Goal: Complete application form

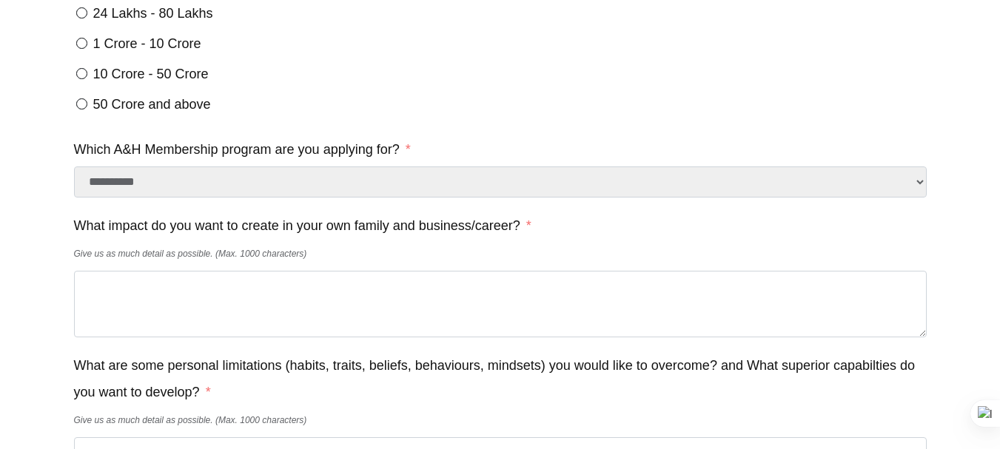
scroll to position [576, 0]
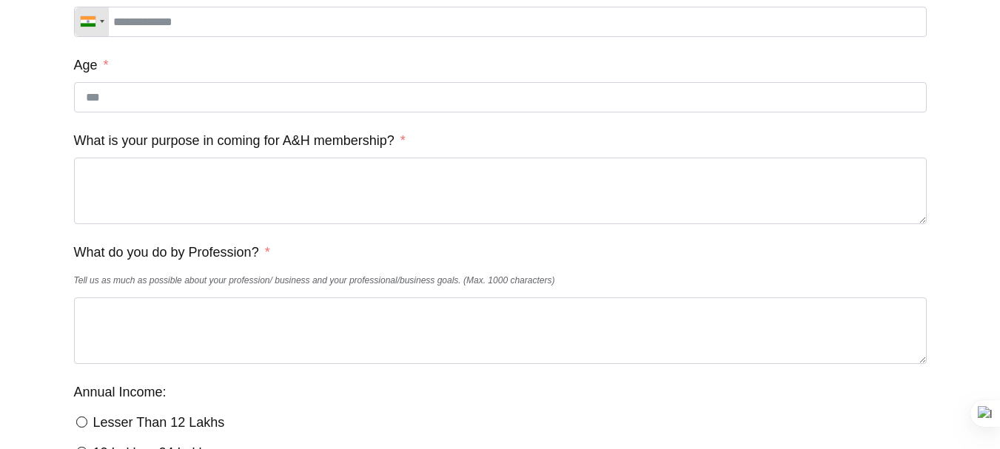
scroll to position [458, 0]
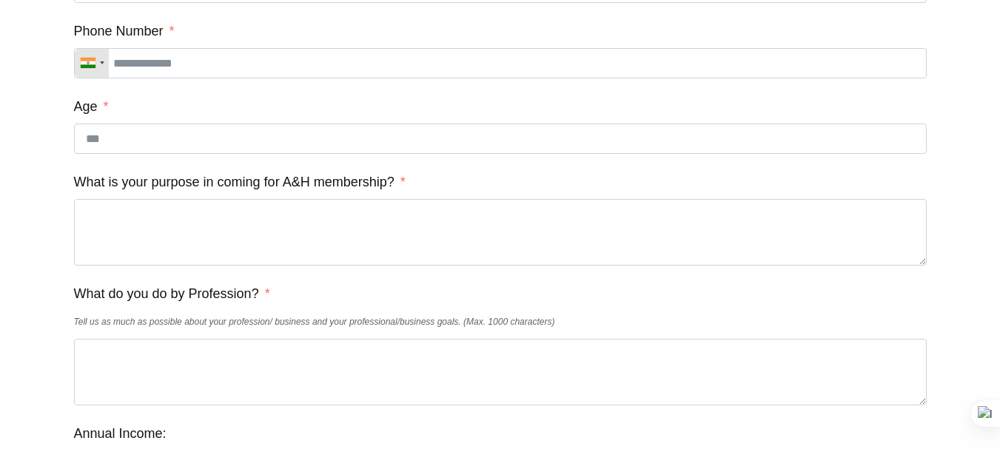
click at [175, 193] on label "What is your purpose in coming for A&H membership?" at bounding box center [240, 182] width 332 height 27
click at [175, 199] on textarea "What is your purpose in coming for A&H membership?" at bounding box center [500, 232] width 853 height 67
click at [175, 193] on label "What is your purpose in coming for A&H membership?" at bounding box center [240, 182] width 332 height 27
click at [175, 199] on textarea "What is your purpose in coming for A&H membership?" at bounding box center [500, 232] width 853 height 67
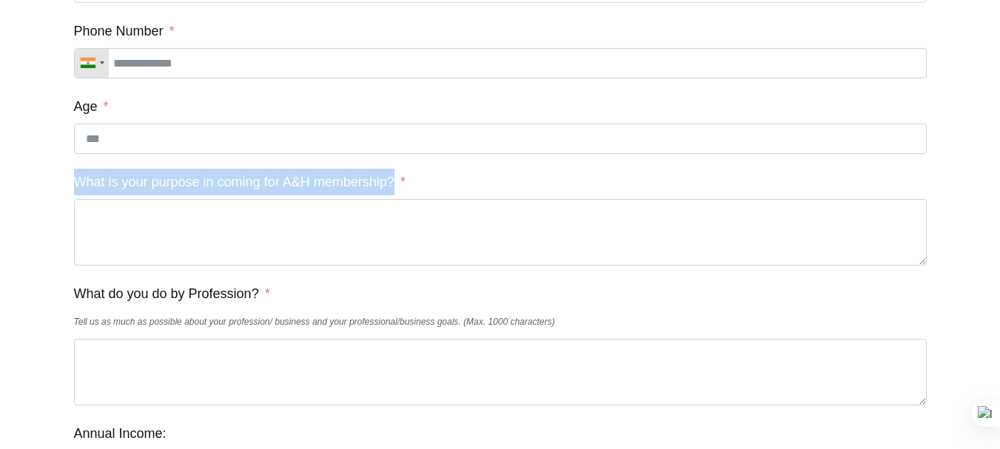
click at [175, 193] on label "What is your purpose in coming for A&H membership?" at bounding box center [240, 182] width 332 height 27
click at [175, 199] on textarea "What is your purpose in coming for A&H membership?" at bounding box center [500, 232] width 853 height 67
click at [175, 193] on label "What is your purpose in coming for A&H membership?" at bounding box center [240, 182] width 332 height 27
click at [175, 199] on textarea "What is your purpose in coming for A&H membership?" at bounding box center [500, 232] width 853 height 67
copy label "What is your purpose in coming for A&H membership?"
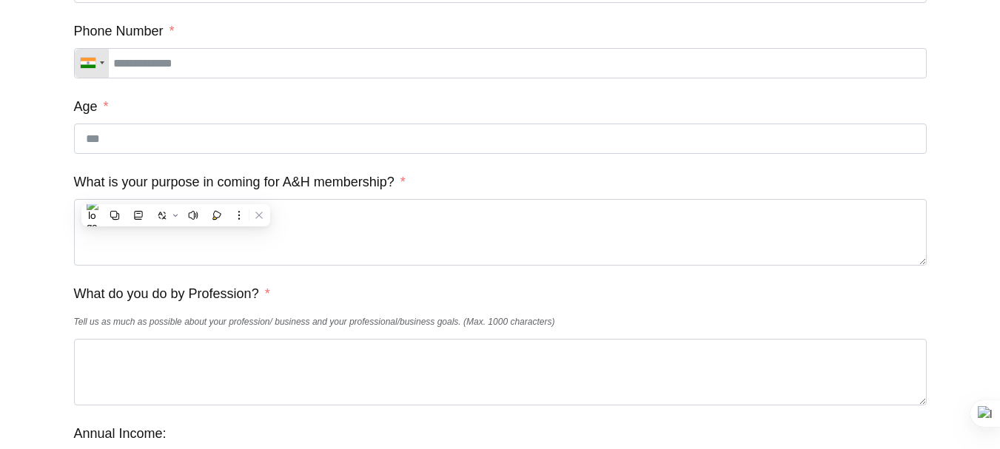
click at [158, 302] on label "What do you do by Profession?" at bounding box center [172, 294] width 196 height 27
click at [158, 339] on textarea "What do you do by Profession?" at bounding box center [500, 372] width 853 height 67
click at [158, 302] on label "What do you do by Profession?" at bounding box center [172, 294] width 196 height 27
click at [158, 339] on textarea "What do you do by Profession?" at bounding box center [500, 372] width 853 height 67
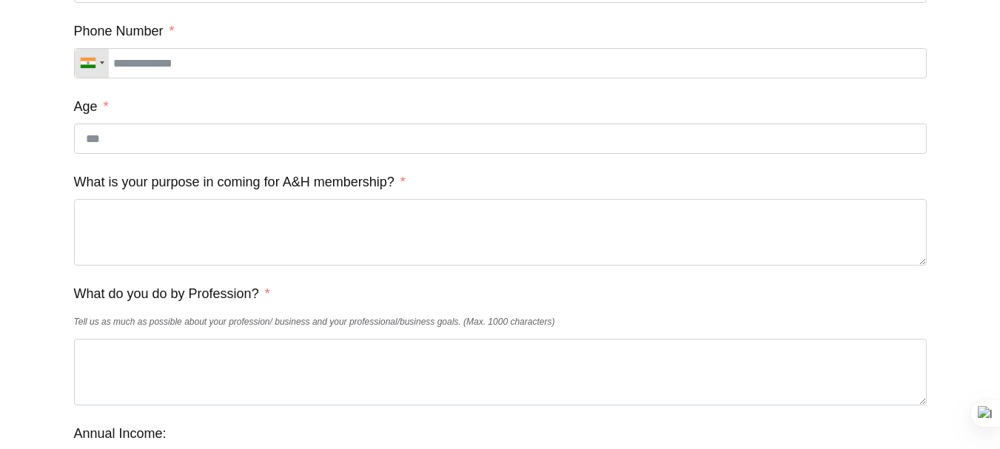
click at [158, 302] on label "What do you do by Profession?" at bounding box center [172, 294] width 196 height 27
click at [158, 339] on textarea "What do you do by Profession?" at bounding box center [500, 372] width 853 height 67
click at [158, 302] on label "What do you do by Profession?" at bounding box center [172, 294] width 196 height 27
click at [158, 339] on textarea "What do you do by Profession?" at bounding box center [500, 372] width 853 height 67
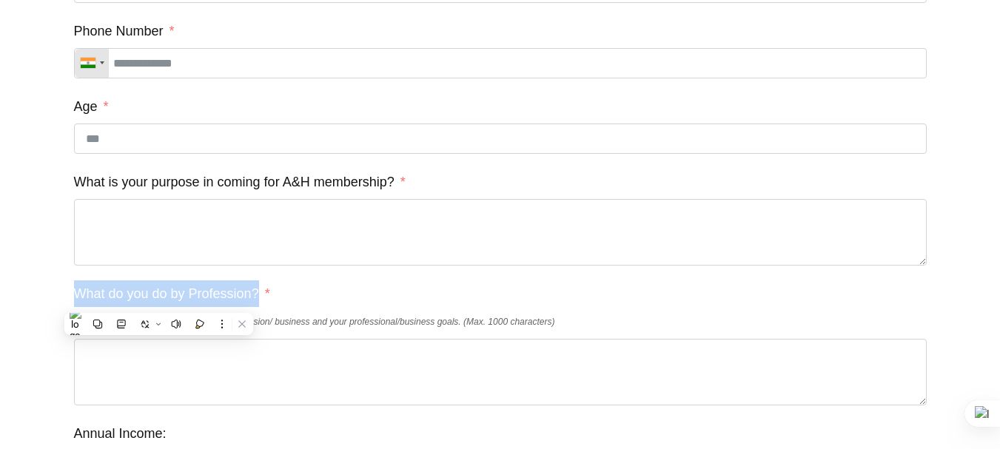
click at [344, 311] on div "What do you do by Profession? Tell us as much as possible about your profession…" at bounding box center [500, 343] width 853 height 125
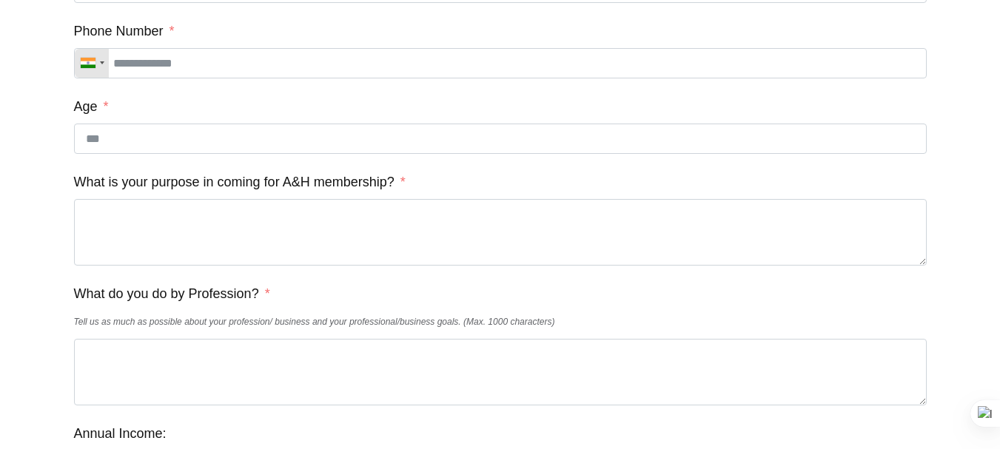
click at [205, 307] on label "What do you do by Profession?" at bounding box center [172, 294] width 196 height 27
click at [205, 339] on textarea "What do you do by Profession?" at bounding box center [500, 372] width 853 height 67
click at [205, 307] on label "What do you do by Profession?" at bounding box center [172, 294] width 196 height 27
click at [205, 339] on textarea "What do you do by Profession?" at bounding box center [500, 372] width 853 height 67
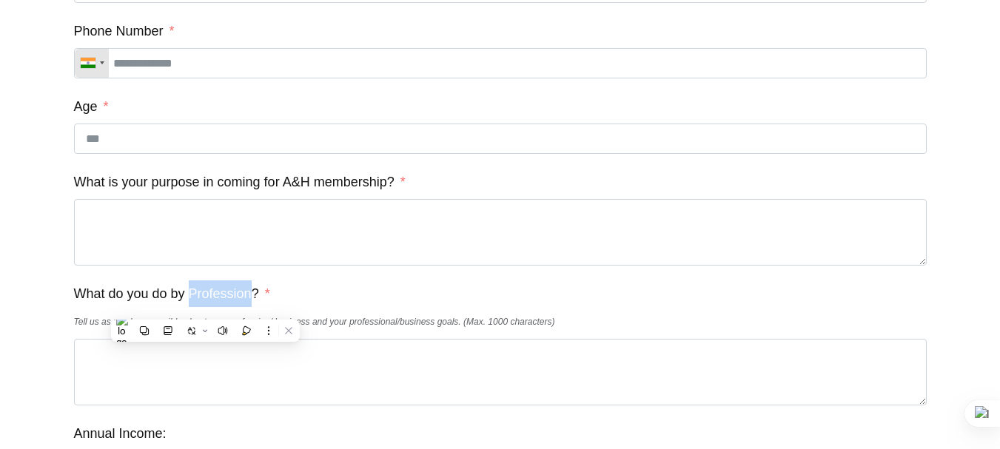
click at [205, 307] on label "What do you do by Profession?" at bounding box center [172, 294] width 196 height 27
click at [205, 339] on textarea "What do you do by Profession?" at bounding box center [500, 372] width 853 height 67
click at [205, 307] on label "What do you do by Profession?" at bounding box center [172, 294] width 196 height 27
click at [205, 339] on textarea "What do you do by Profession?" at bounding box center [500, 372] width 853 height 67
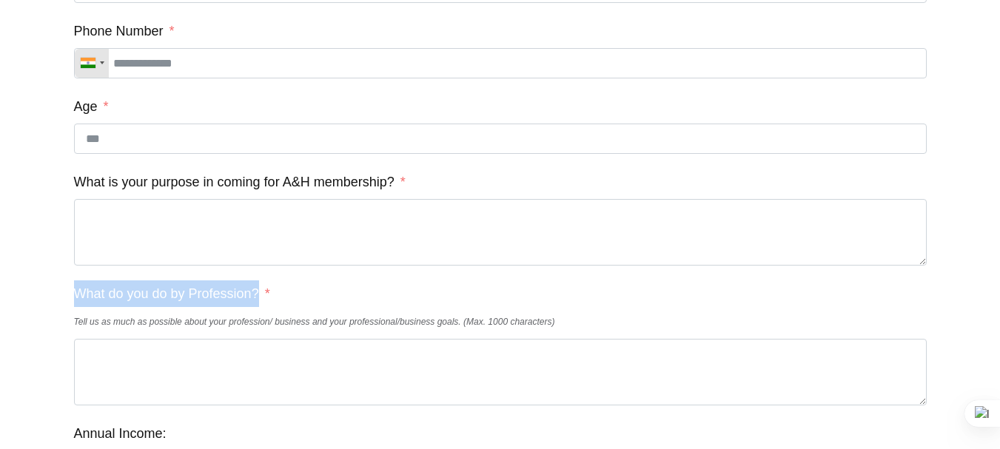
click at [205, 307] on label "What do you do by Profession?" at bounding box center [172, 294] width 196 height 27
click at [205, 339] on textarea "What do you do by Profession?" at bounding box center [500, 372] width 853 height 67
copy label "What do you do by Profession?"
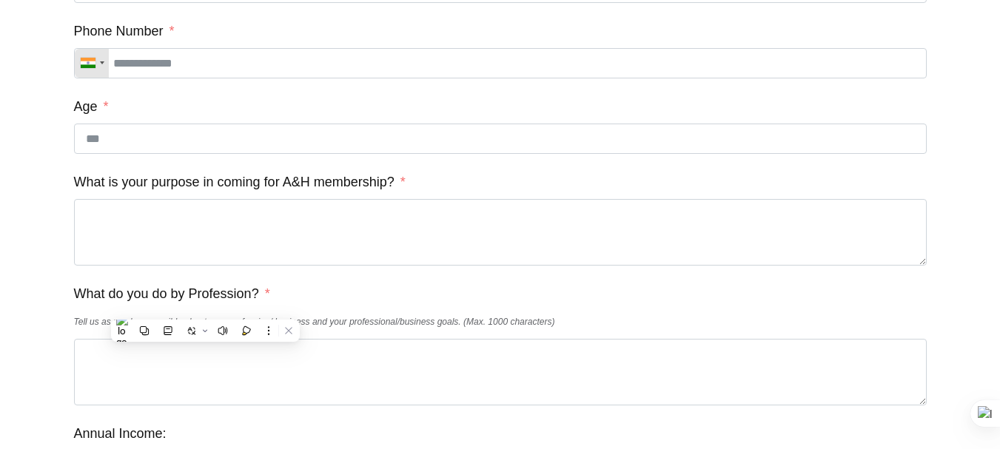
click at [504, 371] on textarea "What do you do by Profession?" at bounding box center [500, 372] width 853 height 67
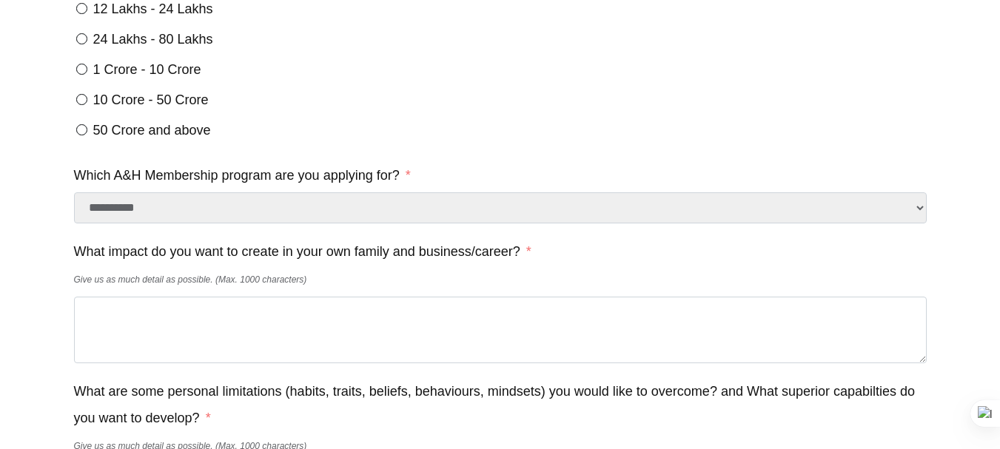
scroll to position [961, 0]
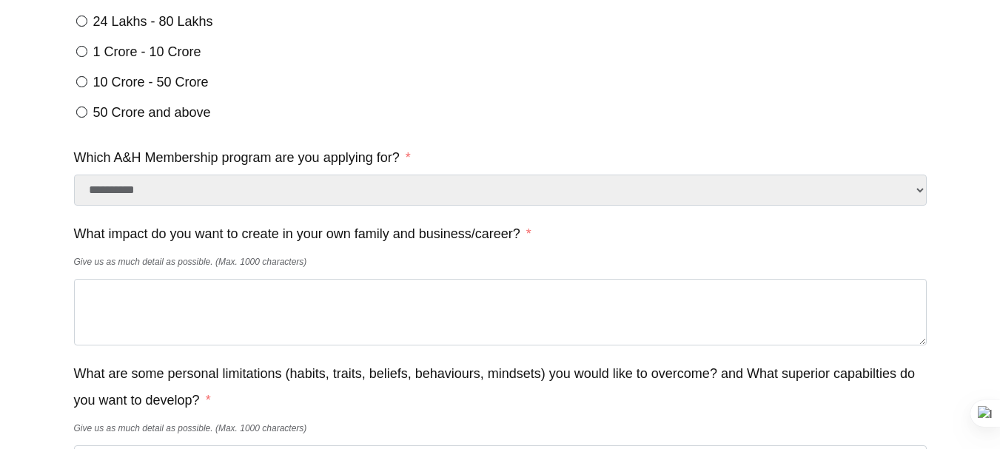
click at [118, 247] on label "What impact do you want to create in your own family and business/career?" at bounding box center [303, 234] width 458 height 27
click at [118, 279] on textarea "What impact do you want to create in your own family and business/career?" at bounding box center [500, 312] width 853 height 67
click at [118, 247] on label "What impact do you want to create in your own family and business/career?" at bounding box center [303, 234] width 458 height 27
click at [118, 279] on textarea "What impact do you want to create in your own family and business/career?" at bounding box center [500, 312] width 853 height 67
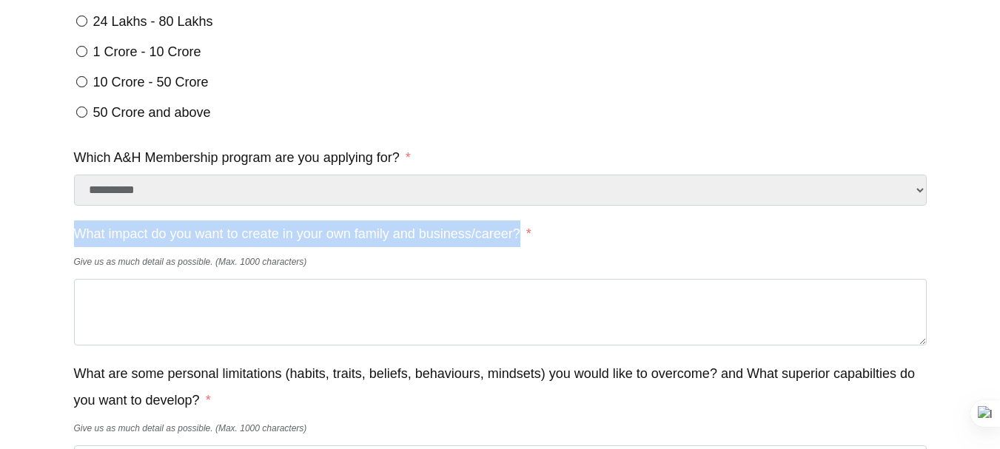
click at [118, 247] on label "What impact do you want to create in your own family and business/career?" at bounding box center [303, 234] width 458 height 27
click at [118, 279] on textarea "What impact do you want to create in your own family and business/career?" at bounding box center [500, 312] width 853 height 67
click at [118, 247] on label "What impact do you want to create in your own family and business/career?" at bounding box center [303, 234] width 458 height 27
click at [118, 279] on textarea "What impact do you want to create in your own family and business/career?" at bounding box center [500, 312] width 853 height 67
copy label "What impact do you want to create in your own family and business/career?"
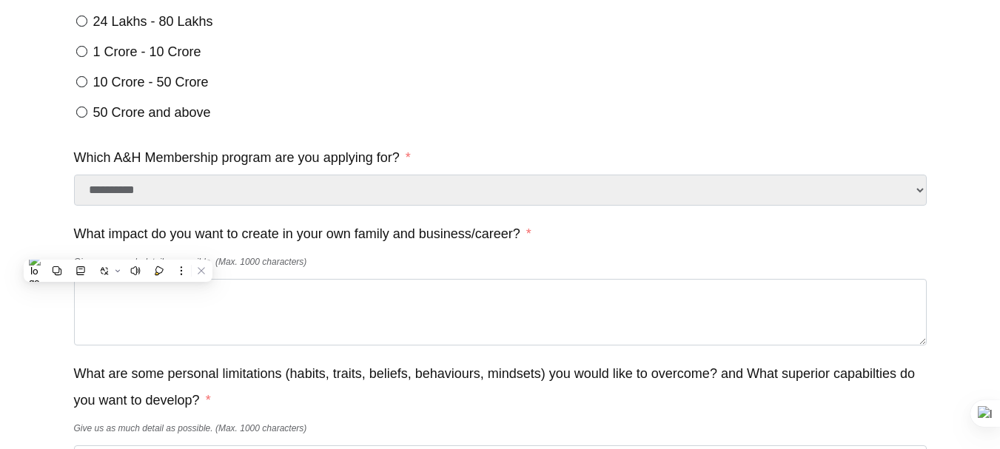
click at [98, 407] on label "What are some personal limitations (habits, traits, beliefs, behaviours, mindse…" at bounding box center [500, 387] width 853 height 53
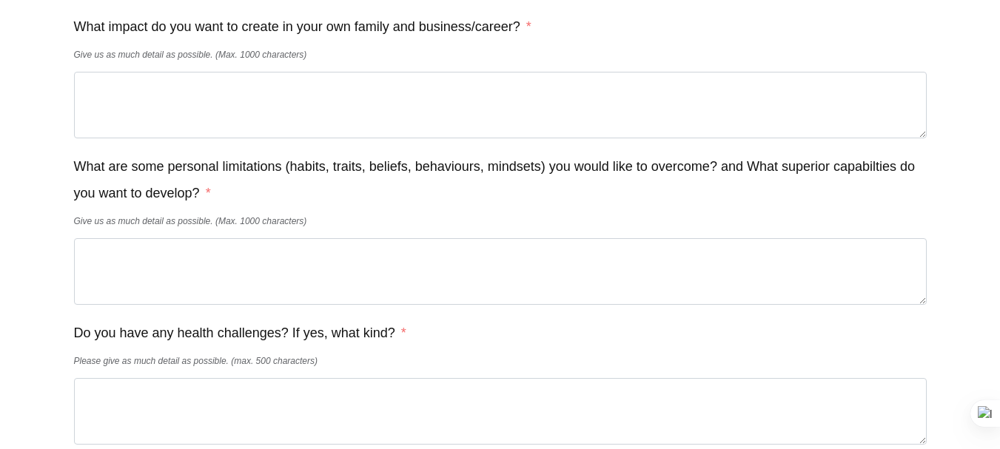
scroll to position [1150, 0]
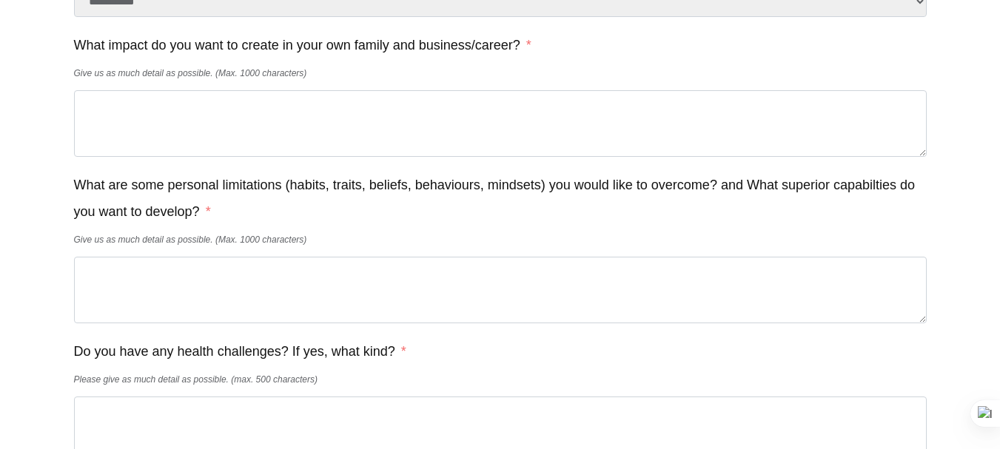
click at [175, 210] on label "What are some personal limitations (habits, traits, beliefs, behaviours, mindse…" at bounding box center [500, 198] width 853 height 53
click at [175, 257] on textarea "What are some personal limitations (habits, traits, beliefs, behaviours, mindse…" at bounding box center [500, 290] width 853 height 67
click at [175, 210] on label "What are some personal limitations (habits, traits, beliefs, behaviours, mindse…" at bounding box center [500, 198] width 853 height 53
click at [175, 257] on textarea "What are some personal limitations (habits, traits, beliefs, behaviours, mindse…" at bounding box center [500, 290] width 853 height 67
click at [175, 210] on label "What are some personal limitations (habits, traits, beliefs, behaviours, mindse…" at bounding box center [500, 198] width 853 height 53
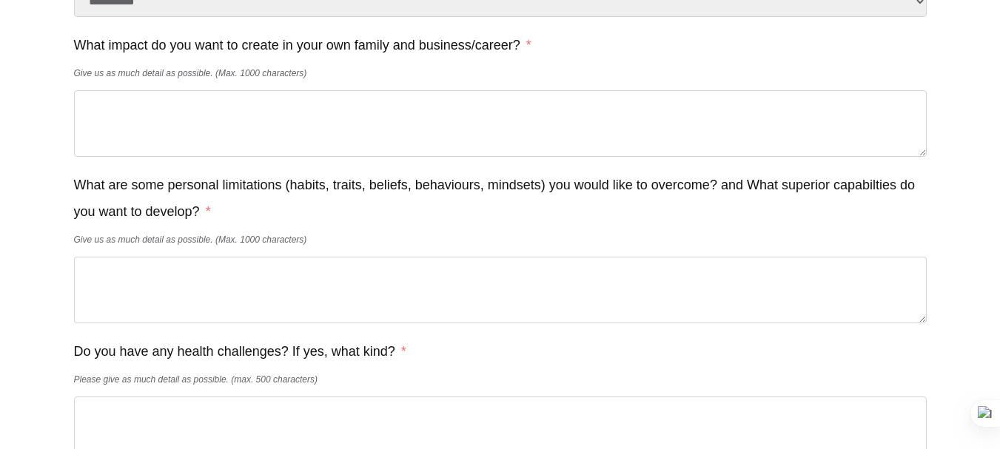
click at [175, 257] on textarea "What are some personal limitations (habits, traits, beliefs, behaviours, mindse…" at bounding box center [500, 290] width 853 height 67
click at [175, 210] on label "What are some personal limitations (habits, traits, beliefs, behaviours, mindse…" at bounding box center [500, 198] width 853 height 53
click at [175, 257] on textarea "What are some personal limitations (habits, traits, beliefs, behaviours, mindse…" at bounding box center [500, 290] width 853 height 67
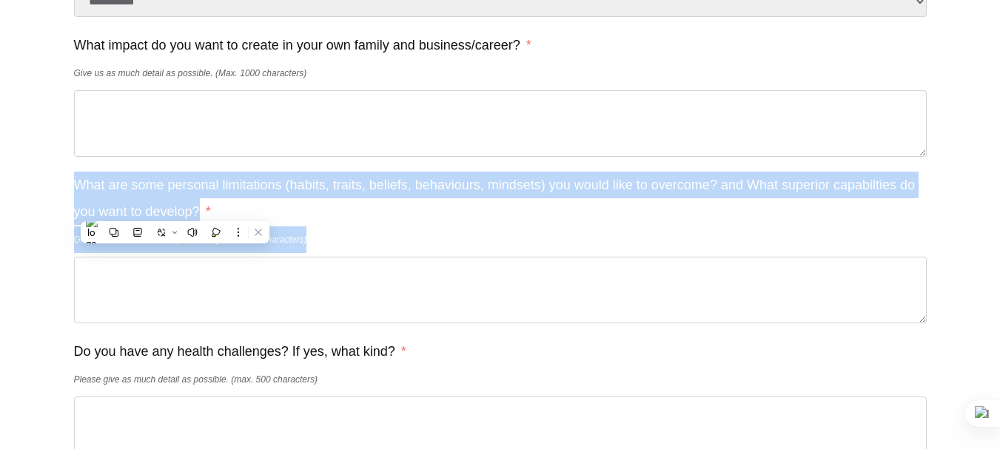
copy div "What are some personal limitations (habits, traits, beliefs, behaviours, mindse…"
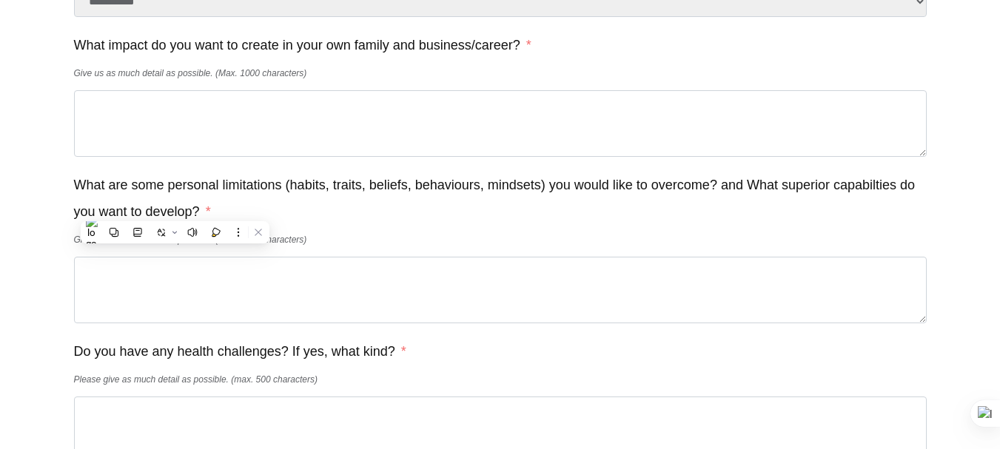
click at [62, 352] on div at bounding box center [500, -1] width 889 height 2107
click at [84, 365] on label "Do you have any health challenges? If yes, what kind?" at bounding box center [240, 351] width 332 height 27
click at [84, 397] on textarea "Do you have any health challenges? If yes, what kind?" at bounding box center [500, 430] width 853 height 67
click at [84, 365] on label "Do you have any health challenges? If yes, what kind?" at bounding box center [240, 351] width 332 height 27
click at [84, 397] on textarea "Do you have any health challenges? If yes, what kind?" at bounding box center [500, 430] width 853 height 67
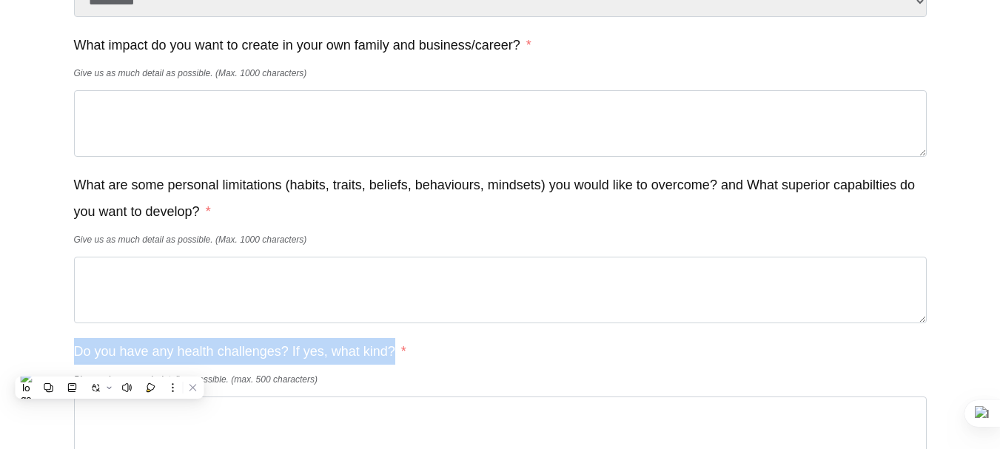
click at [84, 365] on label "Do you have any health challenges? If yes, what kind?" at bounding box center [240, 351] width 332 height 27
click at [84, 397] on textarea "Do you have any health challenges? If yes, what kind?" at bounding box center [500, 430] width 853 height 67
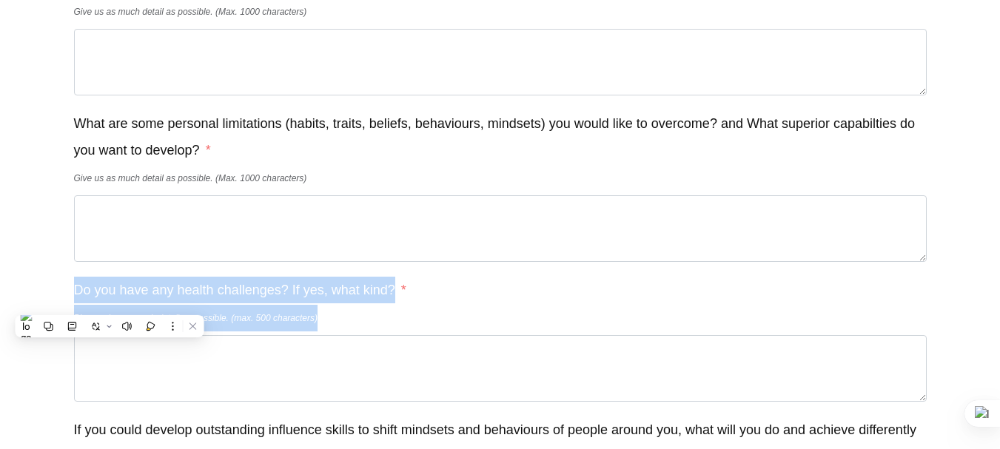
copy div "Do you have any health challenges? If yes, what kind? Please give as much detai…"
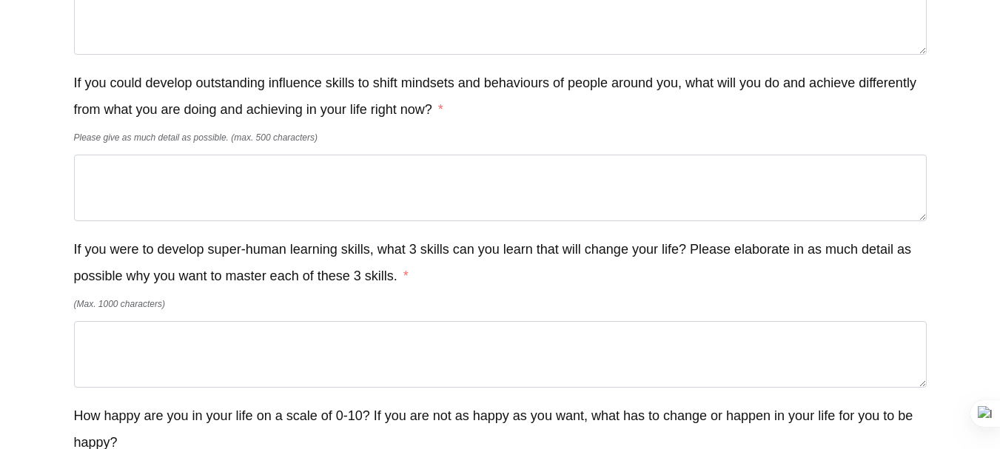
scroll to position [1567, 0]
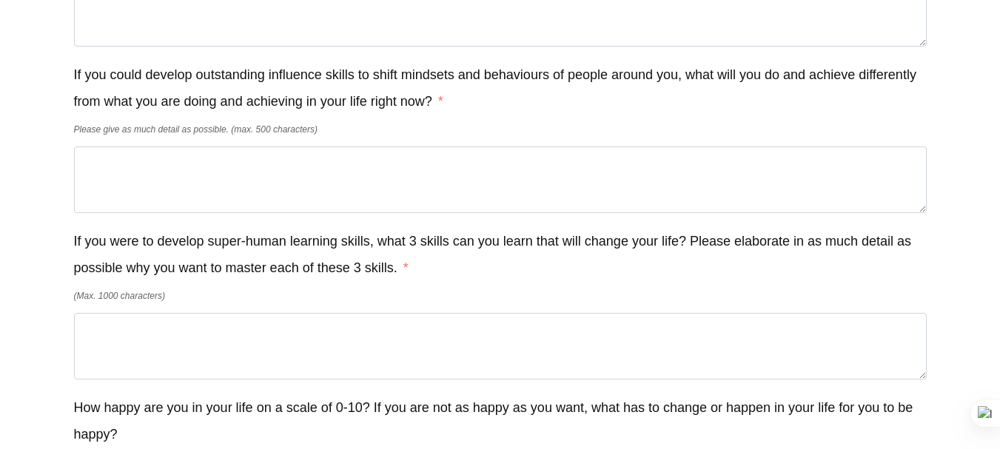
click at [204, 86] on label "If you could develop outstanding influence skills to shift mindsets and behavio…" at bounding box center [500, 87] width 853 height 53
click at [204, 147] on textarea "If you could develop outstanding influence skills to shift mindsets and behavio…" at bounding box center [500, 180] width 853 height 67
click at [204, 86] on label "If you could develop outstanding influence skills to shift mindsets and behavio…" at bounding box center [500, 87] width 853 height 53
click at [204, 147] on textarea "If you could develop outstanding influence skills to shift mindsets and behavio…" at bounding box center [500, 180] width 853 height 67
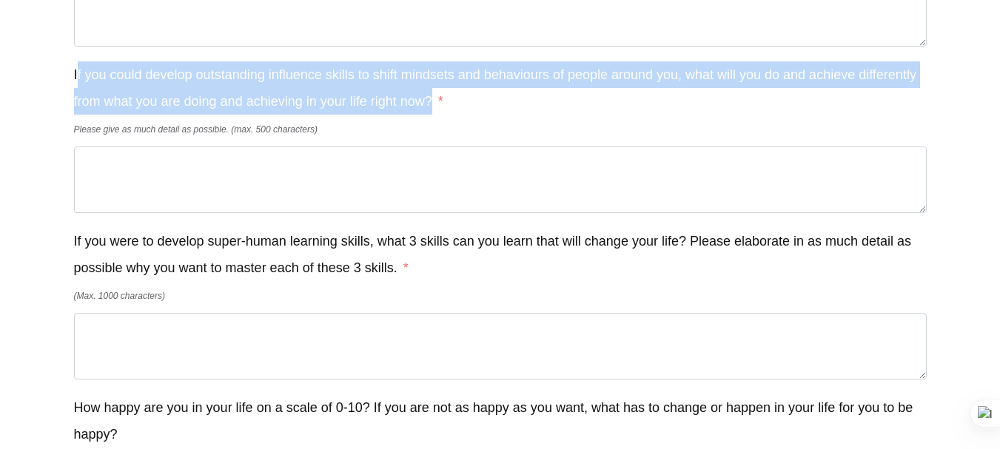
click at [204, 86] on label "If you could develop outstanding influence skills to shift mindsets and behavio…" at bounding box center [500, 87] width 853 height 53
click at [204, 147] on textarea "If you could develop outstanding influence skills to shift mindsets and behavio…" at bounding box center [500, 180] width 853 height 67
click at [204, 86] on label "If you could develop outstanding influence skills to shift mindsets and behavio…" at bounding box center [500, 87] width 853 height 53
click at [204, 147] on textarea "If you could develop outstanding influence skills to shift mindsets and behavio…" at bounding box center [500, 180] width 853 height 67
copy label "If you could develop outstanding influence skills to shift mindsets and behavio…"
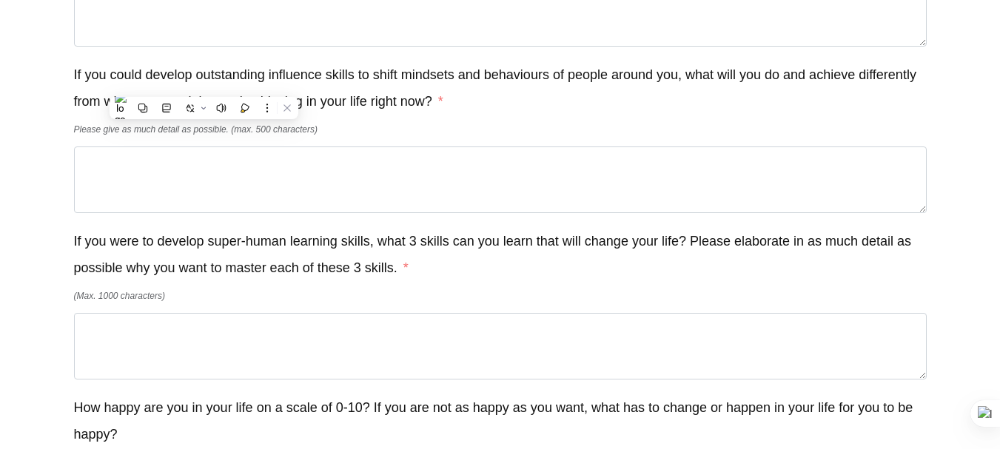
click at [196, 301] on div "(Max. 1000 characters)" at bounding box center [500, 296] width 853 height 27
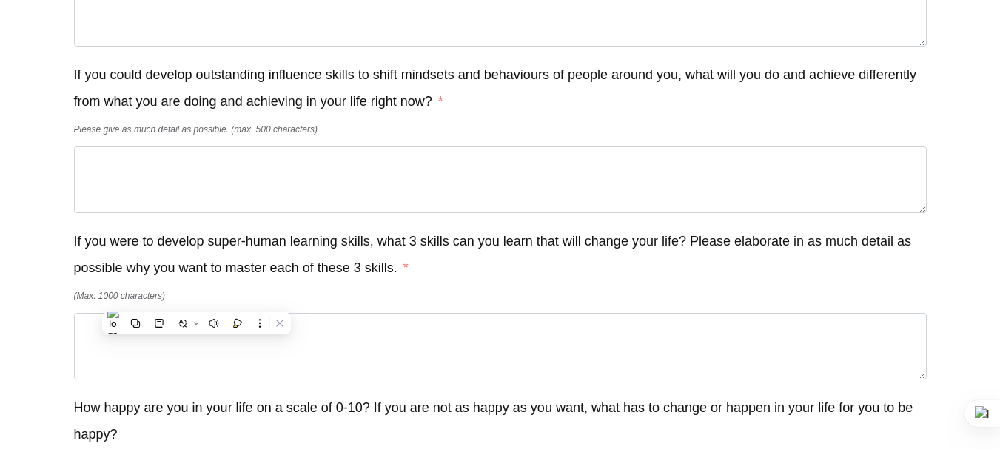
click at [155, 249] on label "If you were to develop super-human learning skills, what 3 skills can you learn…" at bounding box center [500, 254] width 853 height 53
click at [155, 313] on textarea "If you were to develop super-human learning skills, what 3 skills can you learn…" at bounding box center [500, 346] width 853 height 67
click at [155, 249] on label "If you were to develop super-human learning skills, what 3 skills can you learn…" at bounding box center [500, 254] width 853 height 53
click at [155, 313] on textarea "If you were to develop super-human learning skills, what 3 skills can you learn…" at bounding box center [500, 346] width 853 height 67
click at [155, 249] on label "If you were to develop super-human learning skills, what 3 skills can you learn…" at bounding box center [500, 254] width 853 height 53
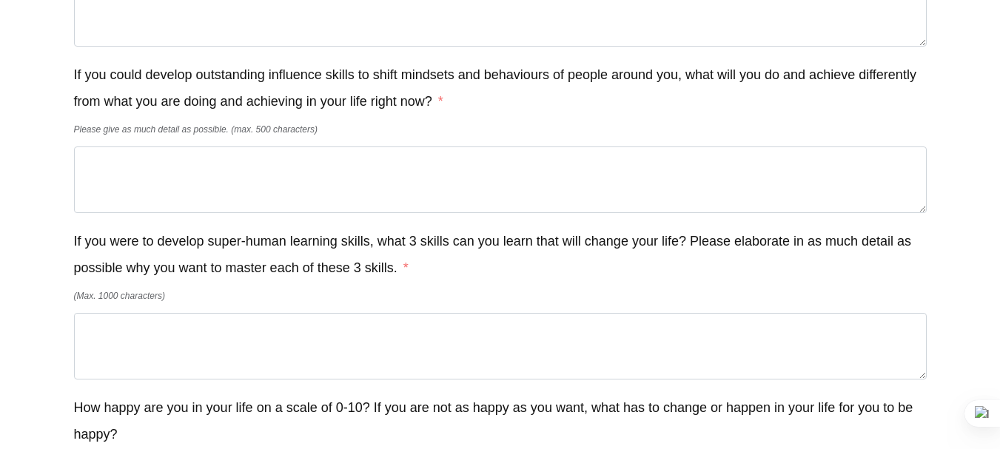
click at [155, 313] on textarea "If you were to develop super-human learning skills, what 3 skills can you learn…" at bounding box center [500, 346] width 853 height 67
click at [155, 249] on label "If you were to develop super-human learning skills, what 3 skills can you learn…" at bounding box center [500, 254] width 853 height 53
click at [155, 313] on textarea "If you were to develop super-human learning skills, what 3 skills can you learn…" at bounding box center [500, 346] width 853 height 67
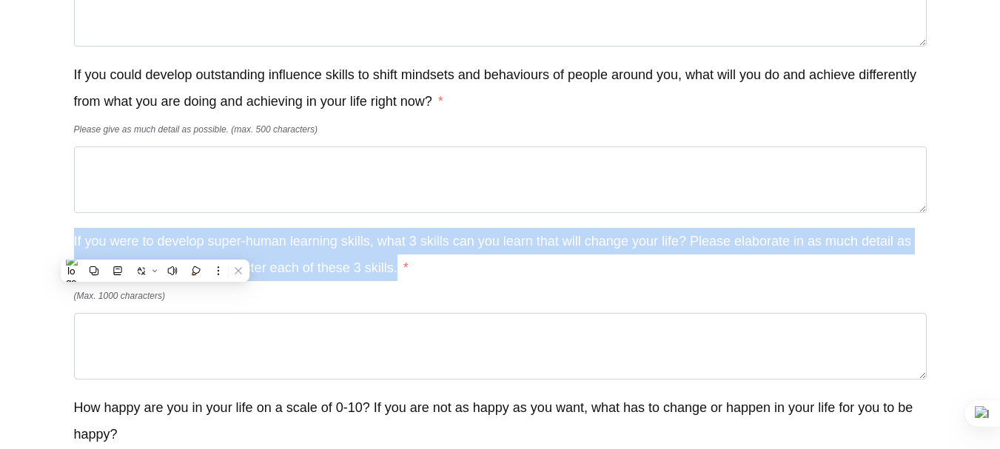
copy label "If you were to develop super-human learning skills, what 3 skills can you learn…"
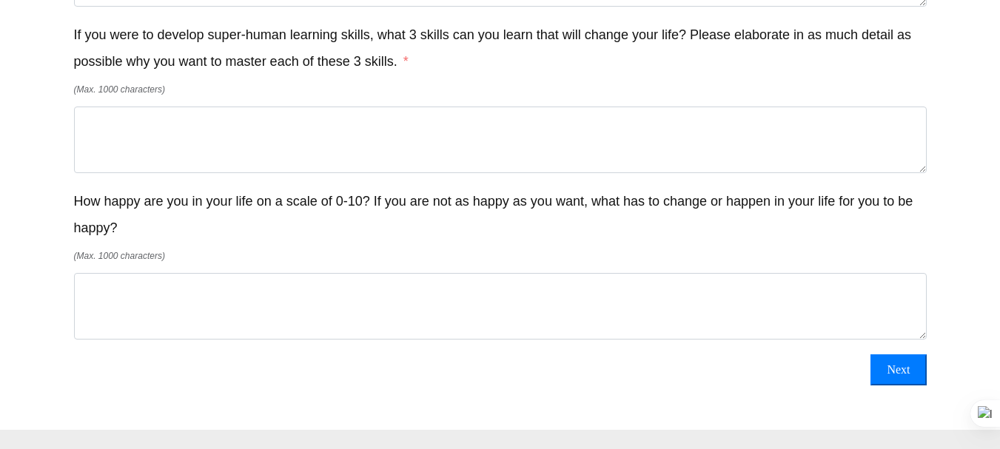
scroll to position [1774, 0]
click at [86, 223] on label "How happy are you in your life on a scale of 0-10? If you are not as happy as y…" at bounding box center [500, 213] width 853 height 53
click at [86, 273] on textarea "How happy are you in your life on a scale of 0-10? If you are not as happy as y…" at bounding box center [500, 306] width 853 height 67
click at [86, 223] on label "How happy are you in your life on a scale of 0-10? If you are not as happy as y…" at bounding box center [500, 213] width 853 height 53
click at [86, 273] on textarea "How happy are you in your life on a scale of 0-10? If you are not as happy as y…" at bounding box center [500, 306] width 853 height 67
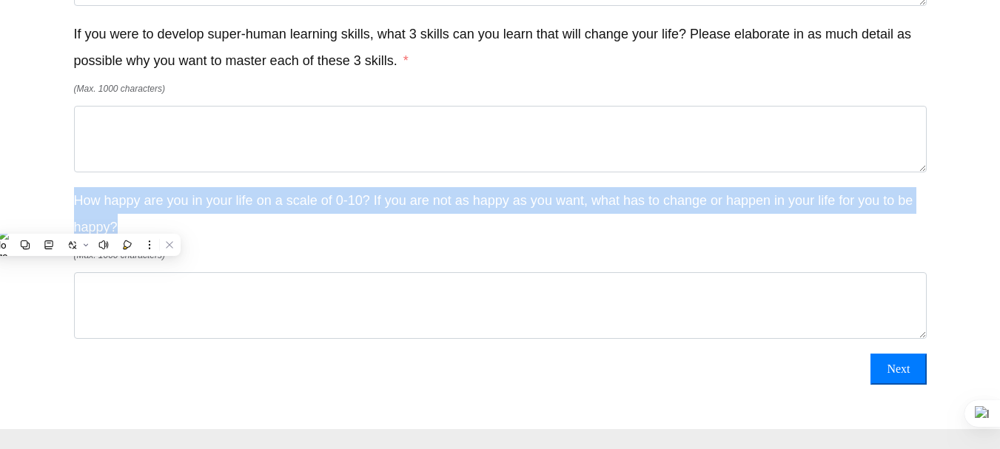
click at [86, 223] on label "How happy are you in your life on a scale of 0-10? If you are not as happy as y…" at bounding box center [500, 213] width 853 height 53
click at [86, 273] on textarea "How happy are you in your life on a scale of 0-10? If you are not as happy as y…" at bounding box center [500, 306] width 853 height 67
copy label "How happy are you in your life on a scale of 0-10? If you are not as happy as y…"
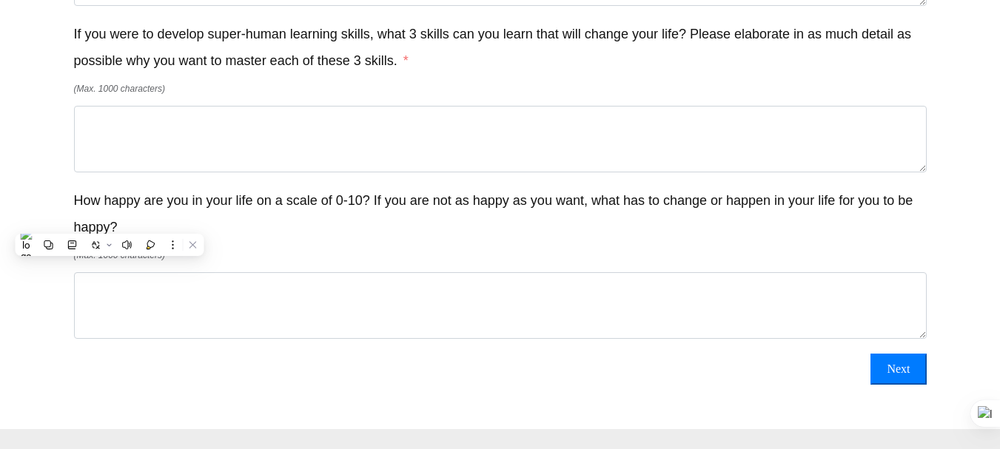
click at [578, 161] on textarea "If you were to develop super-human learning skills, what 3 skills can you learn…" at bounding box center [500, 139] width 853 height 67
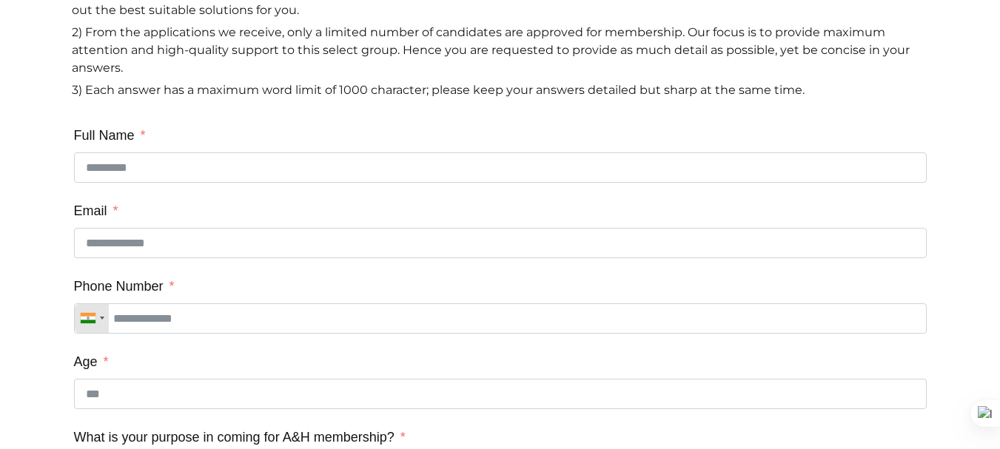
scroll to position [10, 0]
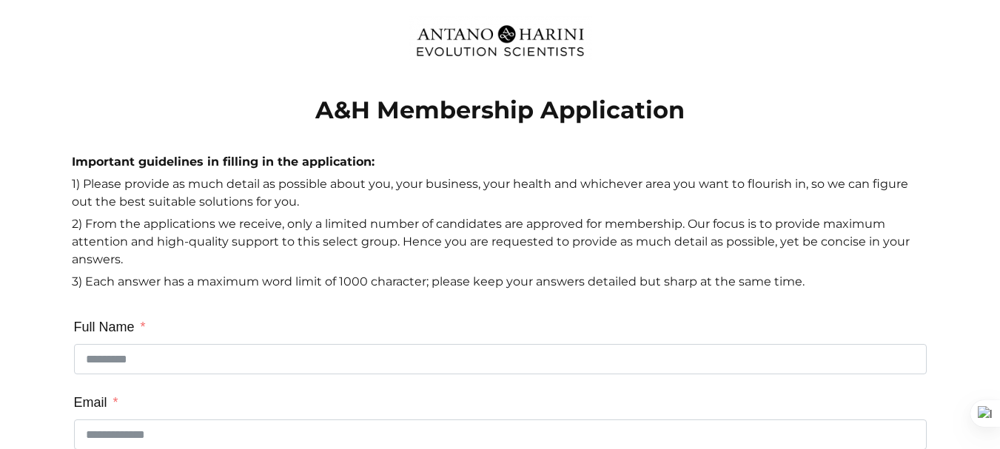
click at [598, 184] on p "1) Please provide as much detail as possible about you, your business, your hea…" at bounding box center [500, 195] width 857 height 40
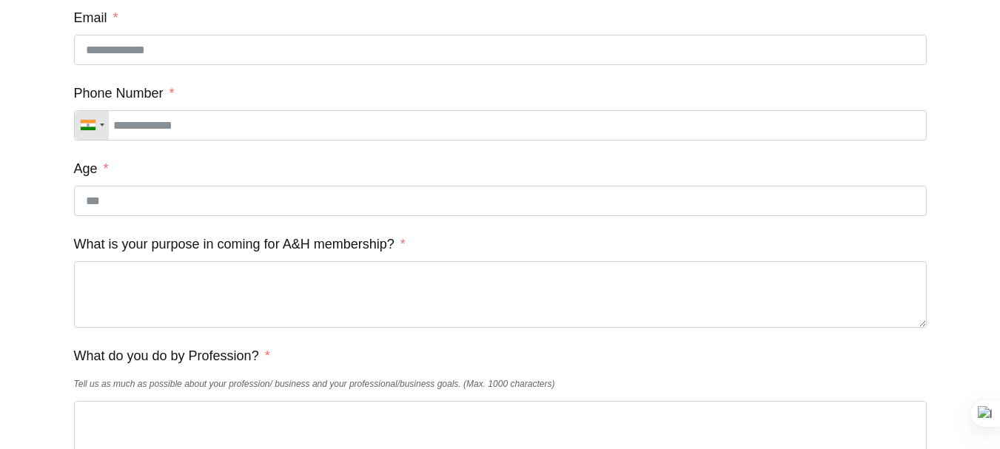
scroll to position [425, 0]
